Goal: Task Accomplishment & Management: Use online tool/utility

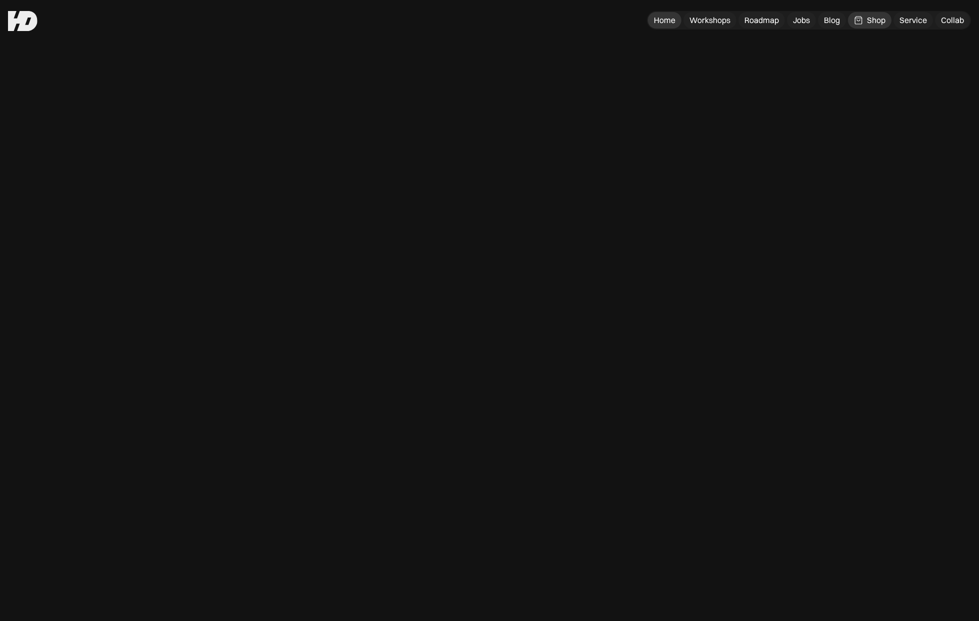
click at [666, 25] on div "Home" at bounding box center [665, 20] width 22 height 11
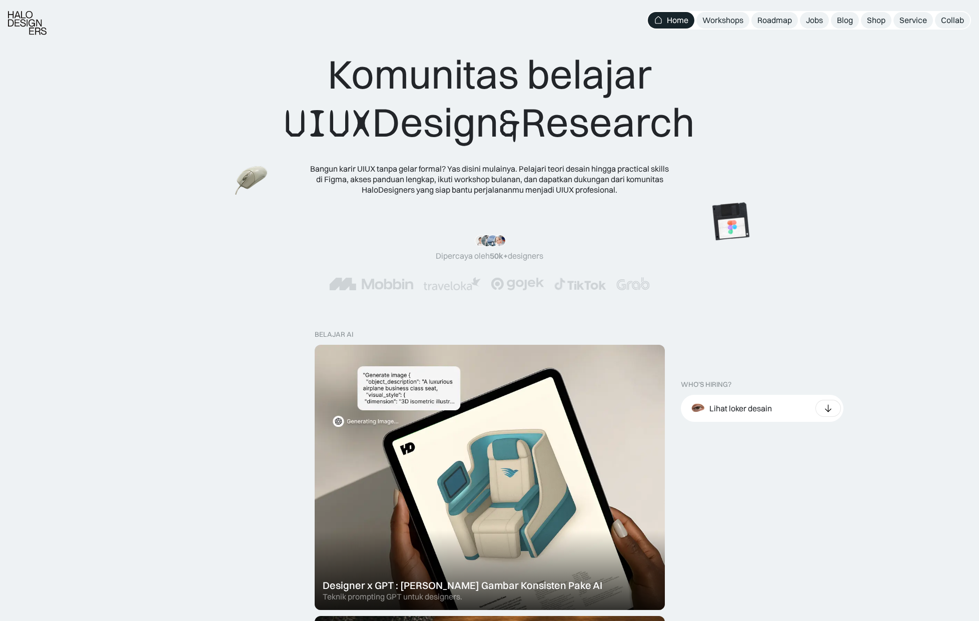
scroll to position [13, 0]
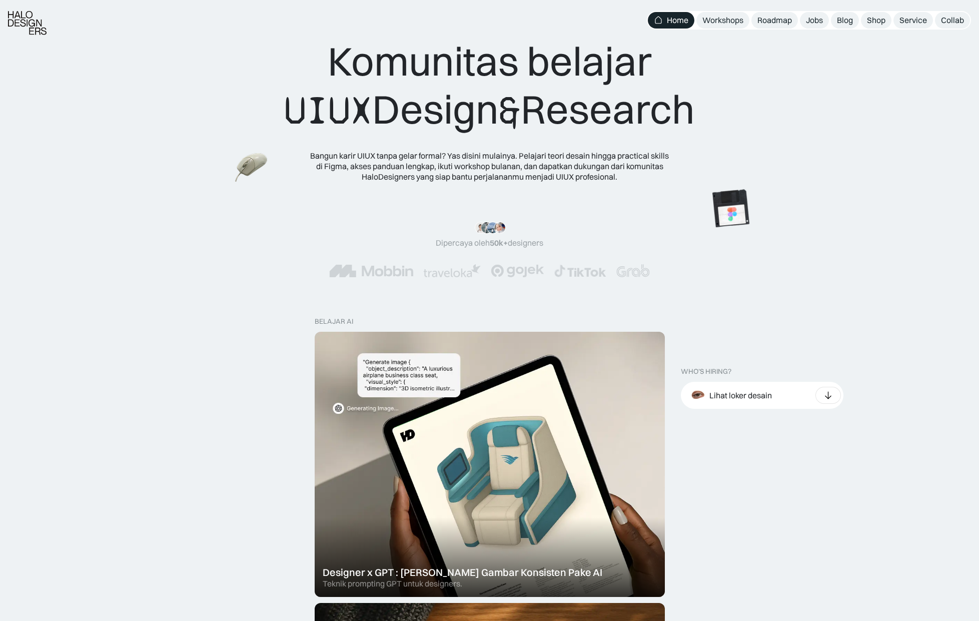
click at [386, 275] on img at bounding box center [371, 270] width 84 height 13
click at [466, 270] on img at bounding box center [452, 270] width 58 height 13
click at [598, 283] on div ""Serius, ini e-book UX pertama yang bikin gue betah baca! 📖 Penjelasannya ngali…" at bounding box center [489, 250] width 979 height 96
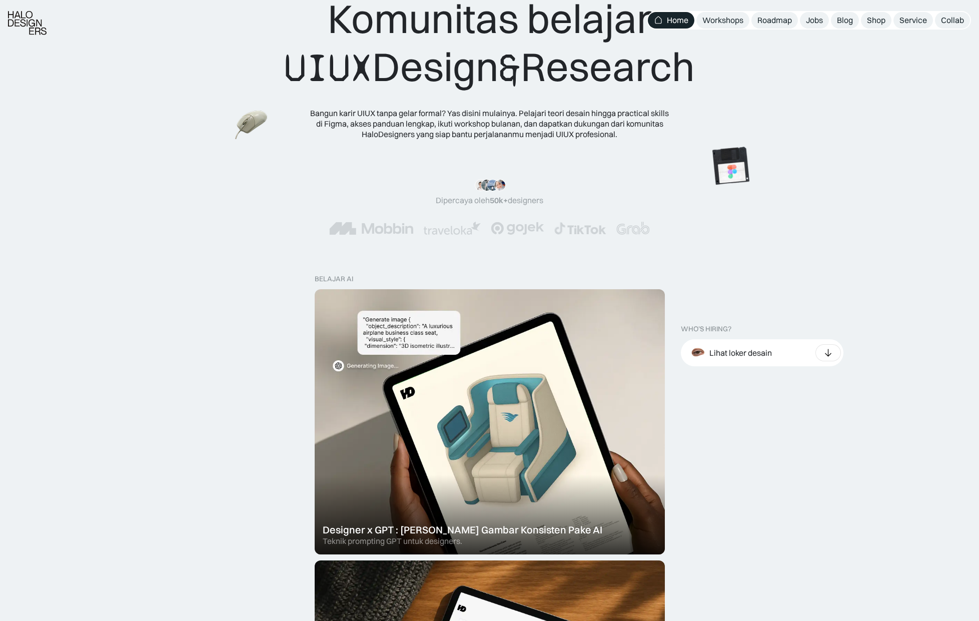
scroll to position [70, 0]
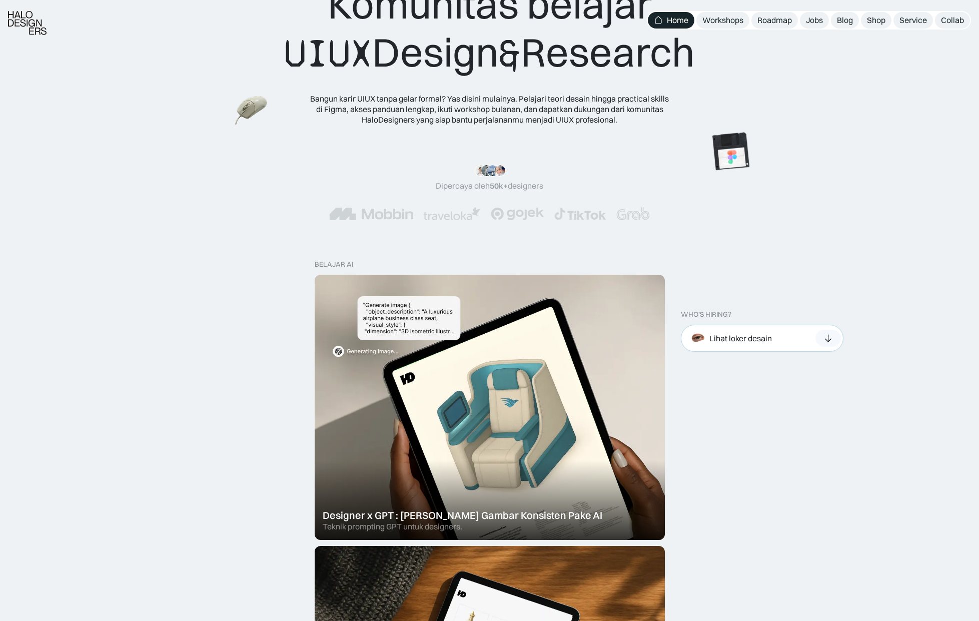
click at [734, 340] on div "Lihat loker desain" at bounding box center [740, 338] width 63 height 11
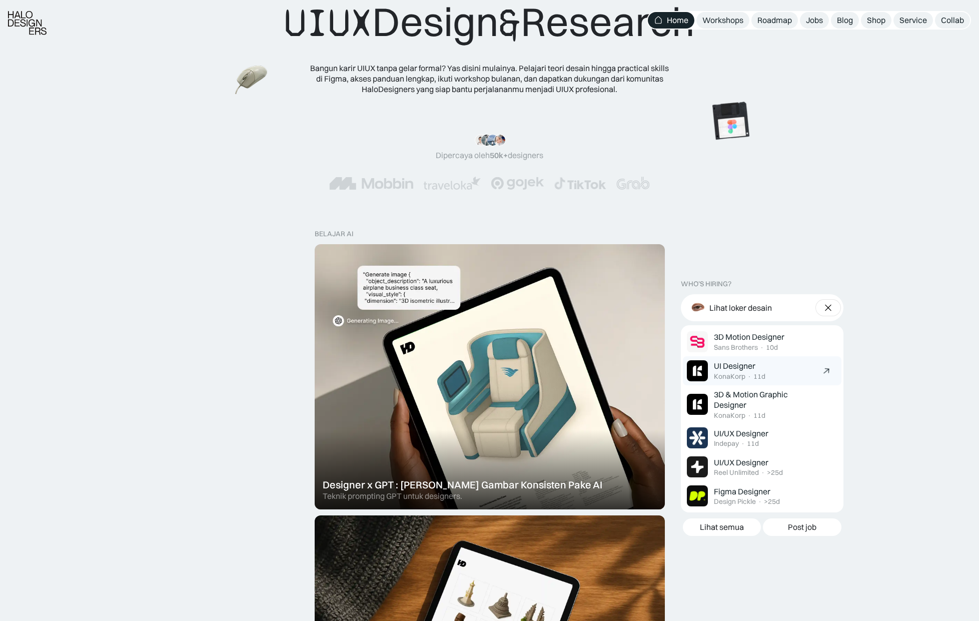
scroll to position [111, 0]
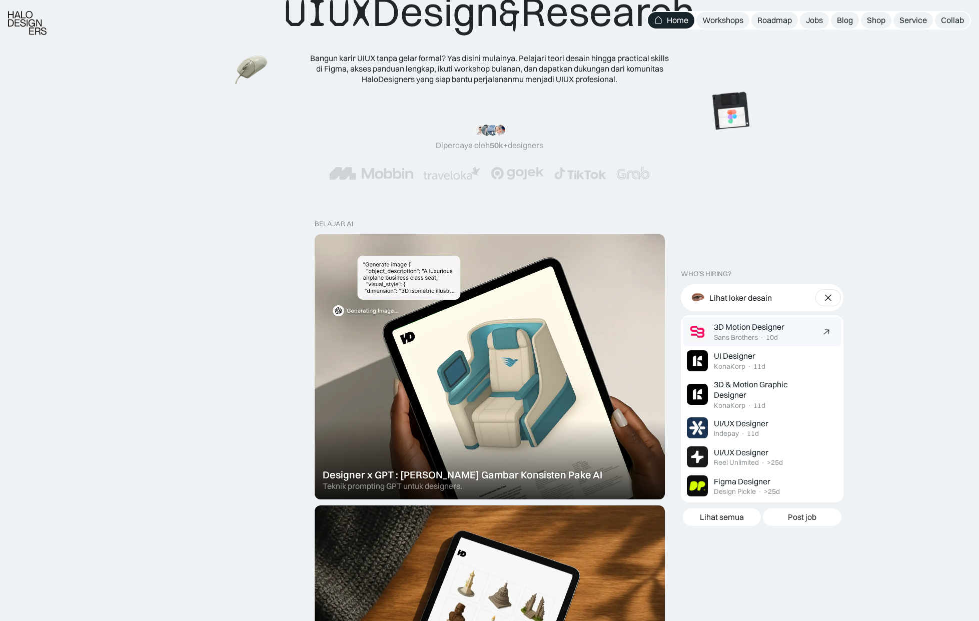
click at [760, 330] on div "3D Motion Designer" at bounding box center [749, 327] width 71 height 11
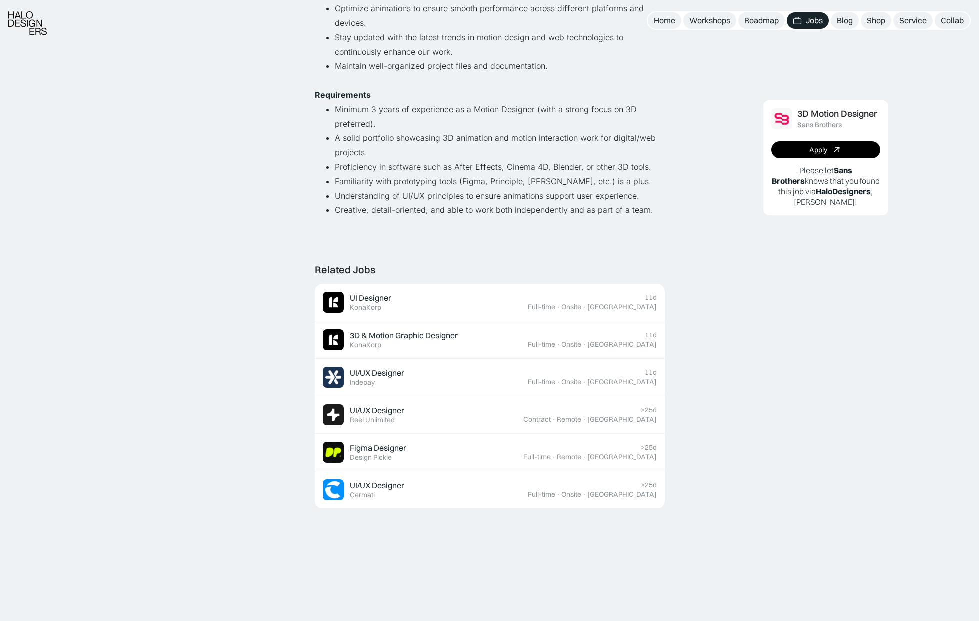
scroll to position [310, 0]
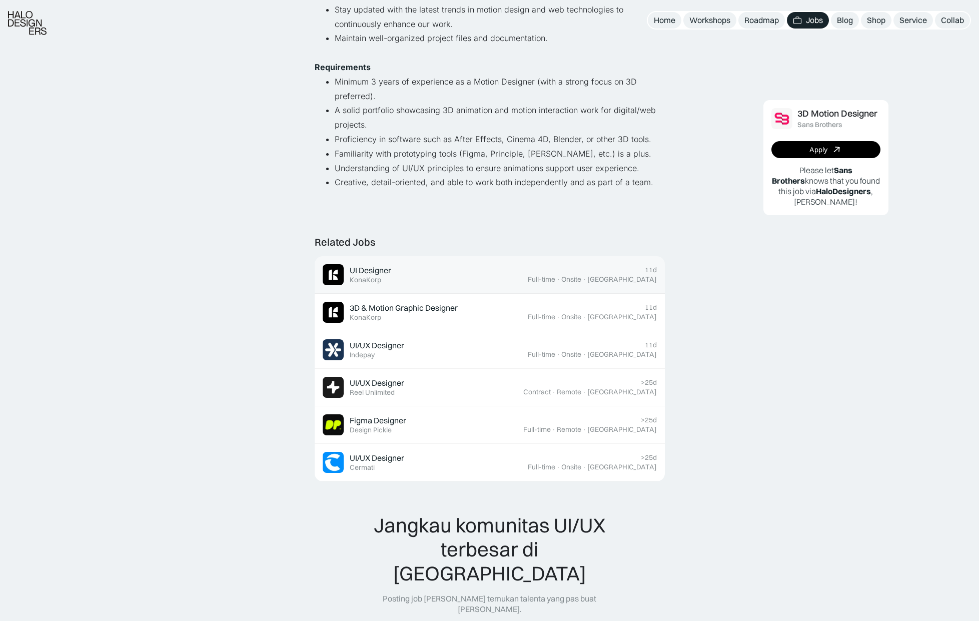
click at [363, 273] on div "UI Designer" at bounding box center [371, 270] width 42 height 11
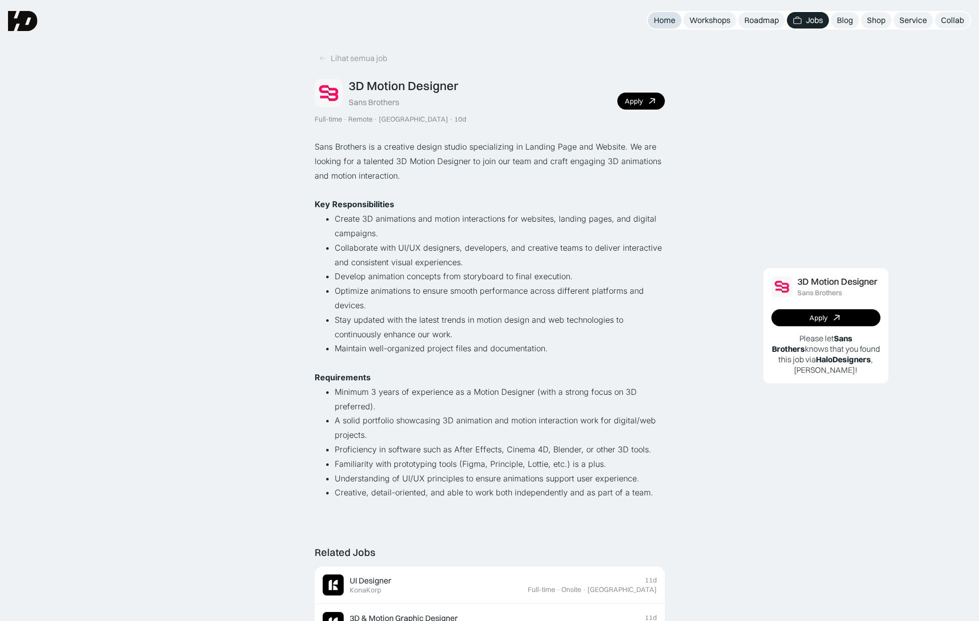
click at [671, 23] on div "Home" at bounding box center [665, 20] width 22 height 11
